Goal: Task Accomplishment & Management: Complete application form

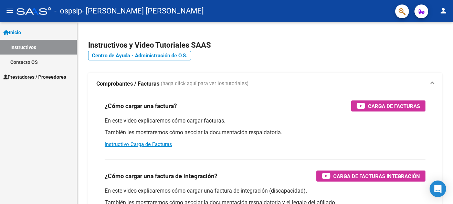
click at [22, 74] on span "Prestadores / Proveedores" at bounding box center [34, 77] width 63 height 8
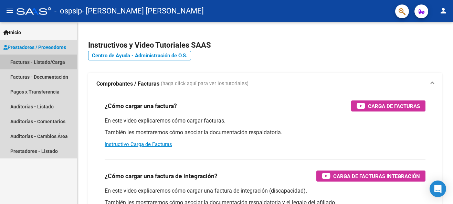
click at [54, 59] on link "Facturas - Listado/Carga" at bounding box center [38, 61] width 77 height 15
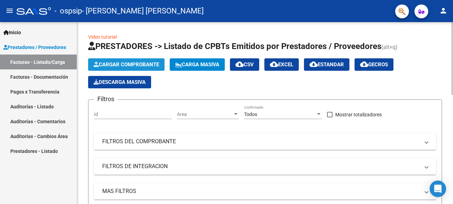
click at [126, 61] on span "Cargar Comprobante" at bounding box center [126, 64] width 65 height 6
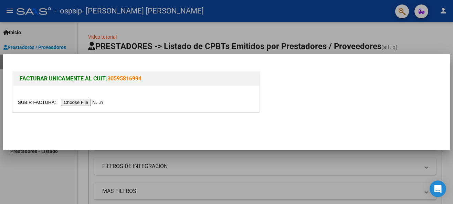
click at [85, 101] on input "file" at bounding box center [61, 102] width 87 height 7
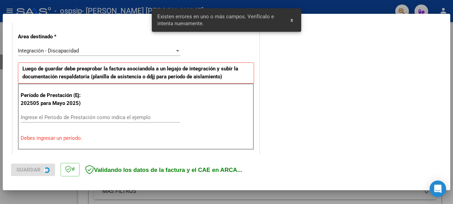
scroll to position [161, 0]
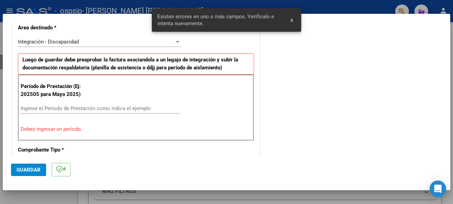
click at [23, 108] on input "Ingrese el Período de Prestación como indica el ejemplo" at bounding box center [100, 108] width 159 height 6
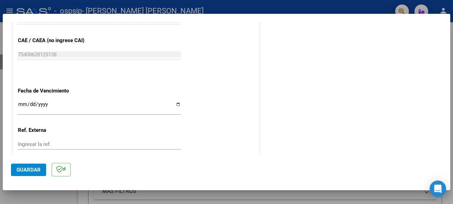
scroll to position [437, 0]
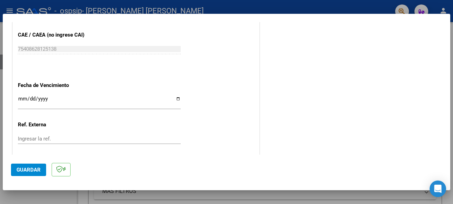
type input "202509"
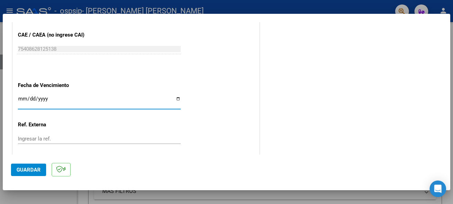
click at [19, 101] on input "Ingresar la fecha" at bounding box center [99, 101] width 163 height 11
type input "[DATE]"
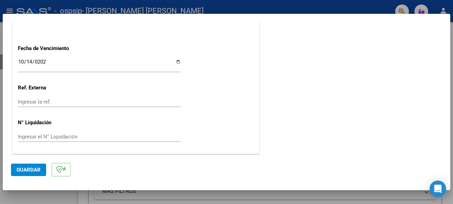
scroll to position [474, 0]
click at [31, 170] on span "Guardar" at bounding box center [29, 169] width 24 height 6
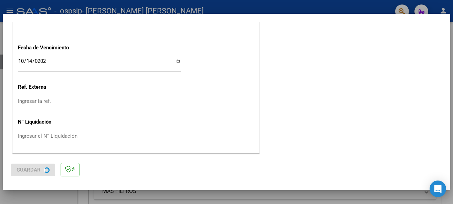
scroll to position [0, 0]
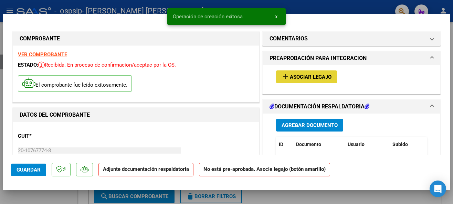
click at [302, 77] on span "Asociar Legajo" at bounding box center [311, 77] width 42 height 6
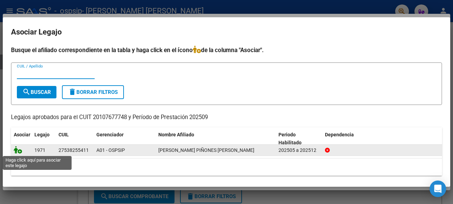
click at [16, 149] on icon at bounding box center [18, 150] width 8 height 8
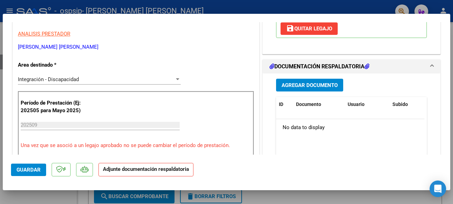
scroll to position [161, 0]
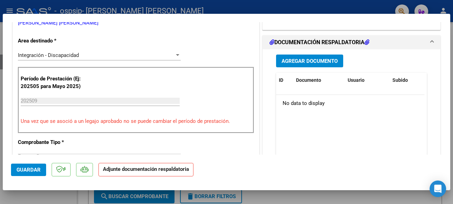
click at [313, 58] on span "Agregar Documento" at bounding box center [310, 61] width 56 height 6
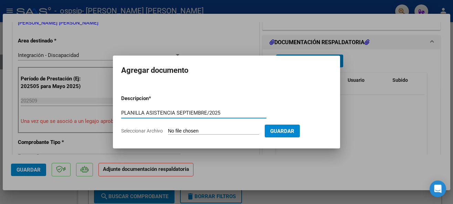
type input "PLANILLA ASISTENCIA SEPTIEMBRE/2025"
click at [184, 130] on input "Seleccionar Archivo" at bounding box center [213, 131] width 91 height 7
type input "C:\fakepath\ASISTENCIA [DATE] [PERSON_NAME].pdf"
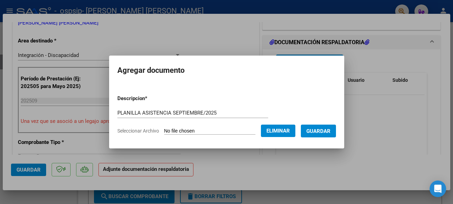
click at [327, 130] on span "Guardar" at bounding box center [319, 131] width 24 height 6
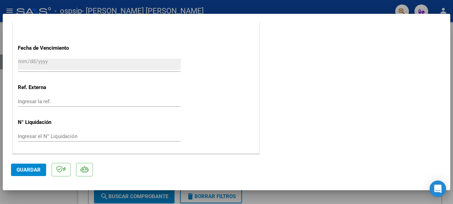
scroll to position [484, 0]
click at [26, 170] on span "Guardar" at bounding box center [29, 169] width 24 height 6
click at [32, 170] on span "Guardar" at bounding box center [29, 169] width 24 height 6
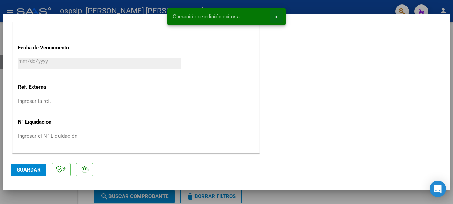
click at [277, 15] on span "x" at bounding box center [276, 16] width 2 height 6
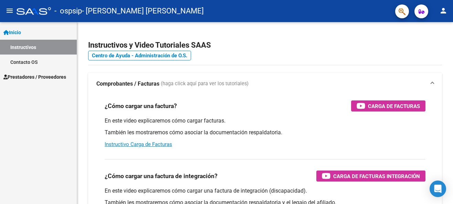
click at [27, 75] on span "Prestadores / Proveedores" at bounding box center [34, 77] width 63 height 8
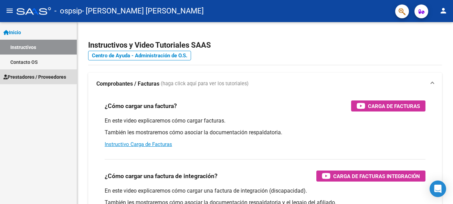
click at [27, 75] on span "Prestadores / Proveedores" at bounding box center [34, 77] width 63 height 8
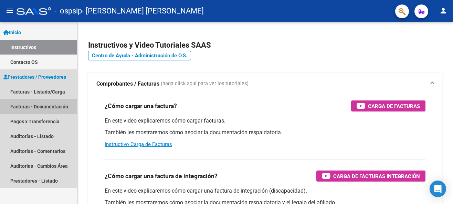
click at [46, 106] on link "Facturas - Documentación" at bounding box center [38, 106] width 77 height 15
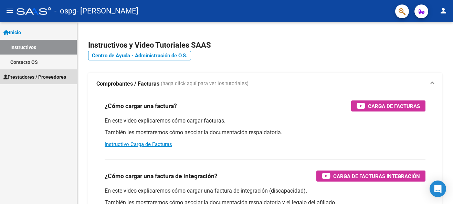
click at [25, 75] on span "Prestadores / Proveedores" at bounding box center [34, 77] width 63 height 8
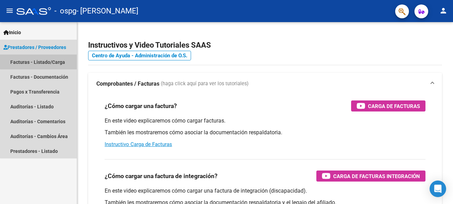
click at [61, 60] on link "Facturas - Listado/Carga" at bounding box center [38, 61] width 77 height 15
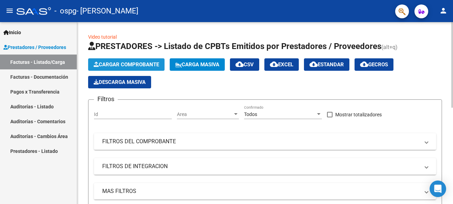
click at [115, 60] on button "Cargar Comprobante" at bounding box center [126, 64] width 76 height 12
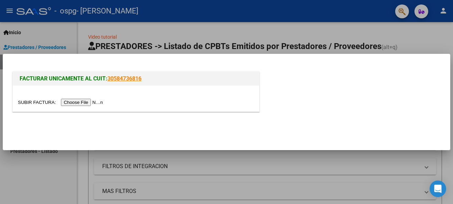
click at [91, 103] on input "file" at bounding box center [61, 102] width 87 height 7
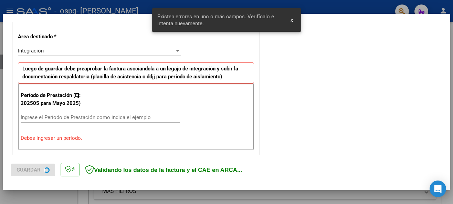
scroll to position [161, 0]
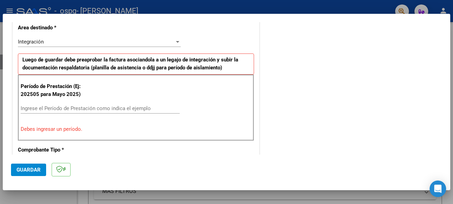
click at [24, 109] on input "Ingrese el Período de Prestación como indica el ejemplo" at bounding box center [100, 108] width 159 height 6
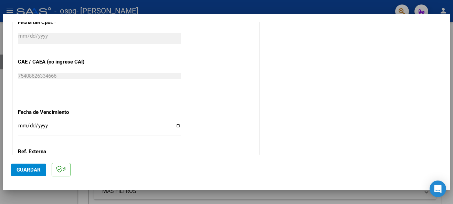
scroll to position [413, 0]
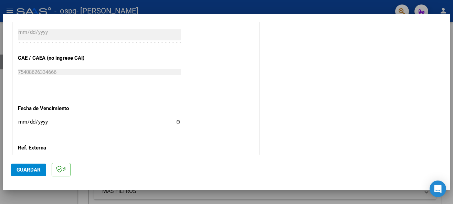
type input "202509"
click at [20, 121] on input "Ingresar la fecha" at bounding box center [99, 124] width 163 height 11
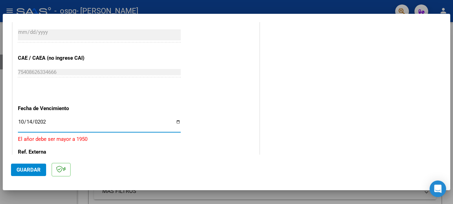
type input "[DATE]"
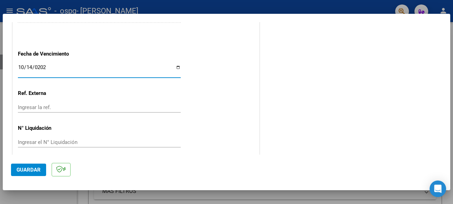
scroll to position [474, 0]
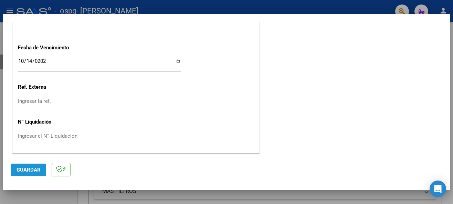
click at [31, 165] on button "Guardar" at bounding box center [28, 169] width 35 height 12
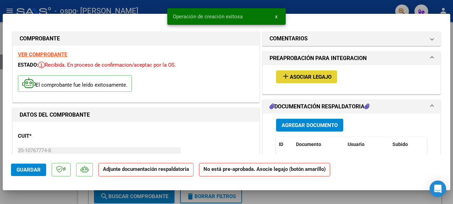
click at [309, 74] on span "Asociar Legajo" at bounding box center [311, 77] width 42 height 6
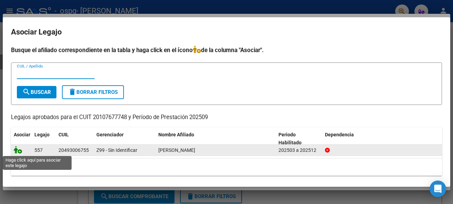
click at [16, 149] on icon at bounding box center [18, 150] width 8 height 8
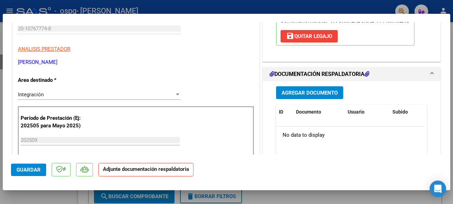
scroll to position [138, 0]
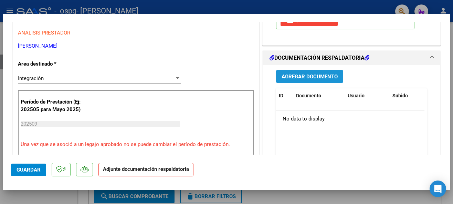
click at [307, 75] on span "Agregar Documento" at bounding box center [310, 76] width 56 height 6
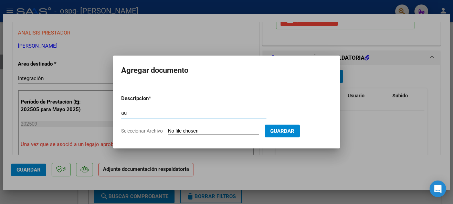
type input "a"
type input "AUTORIZACION"
click at [181, 128] on input "Seleccionar Archivo" at bounding box center [213, 131] width 91 height 7
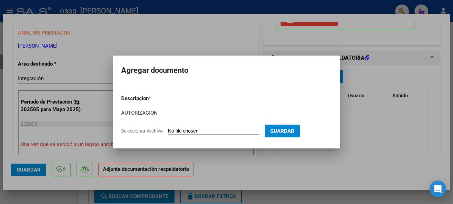
type input "C:\fakepath\AUTORIZACION 2025 OSPG JUAN SEGUNDO GONZALEZ.pdf"
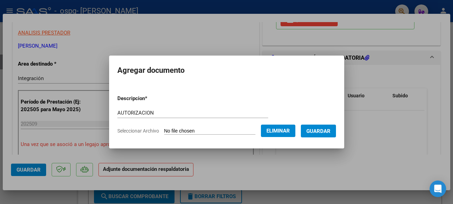
click at [327, 130] on span "Guardar" at bounding box center [319, 131] width 24 height 6
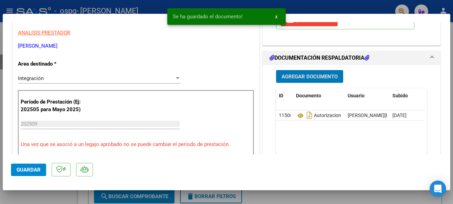
click at [303, 75] on span "Agregar Documento" at bounding box center [310, 76] width 56 height 6
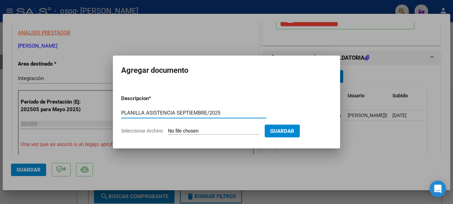
type input "PLANILLA ASISTENCIA SEPTIEMBRE/2025"
click at [175, 129] on input "Seleccionar Archivo" at bounding box center [213, 131] width 91 height 7
type input "C:\fakepath\ASISTENCIA SEPT2025 GRAFICOS.pdf"
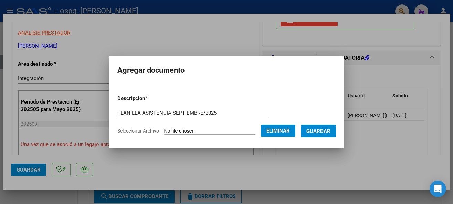
click at [329, 129] on span "Guardar" at bounding box center [319, 131] width 24 height 6
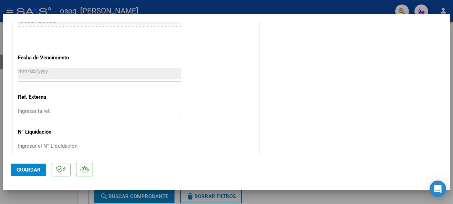
scroll to position [484, 0]
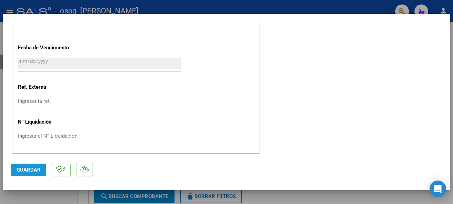
click at [26, 168] on span "Guardar" at bounding box center [29, 169] width 24 height 6
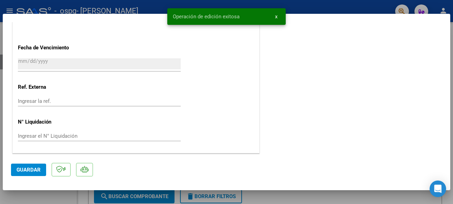
click at [277, 16] on span "x" at bounding box center [276, 16] width 2 height 6
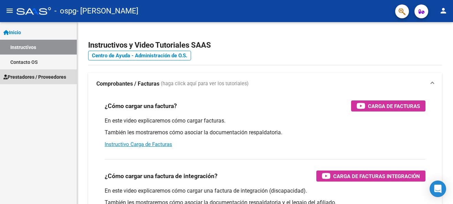
click at [33, 75] on span "Prestadores / Proveedores" at bounding box center [34, 77] width 63 height 8
click at [30, 74] on span "Prestadores / Proveedores" at bounding box center [34, 77] width 63 height 8
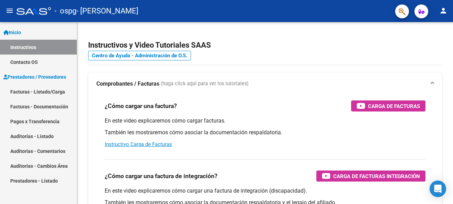
click at [52, 105] on link "Facturas - Documentación" at bounding box center [38, 106] width 77 height 15
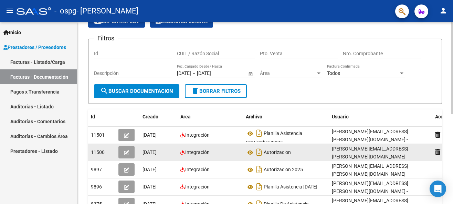
scroll to position [46, 0]
